Goal: Browse casually: Explore the website without a specific task or goal

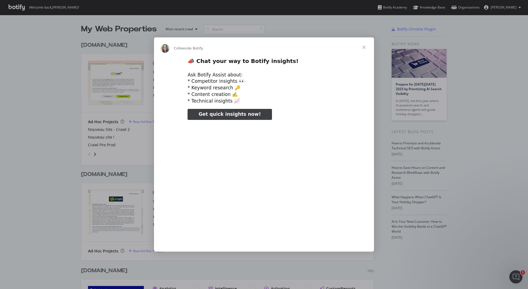
type input "398348"
click at [366, 48] on span "Fermer" at bounding box center [364, 47] width 20 height 20
